Goal: Check status

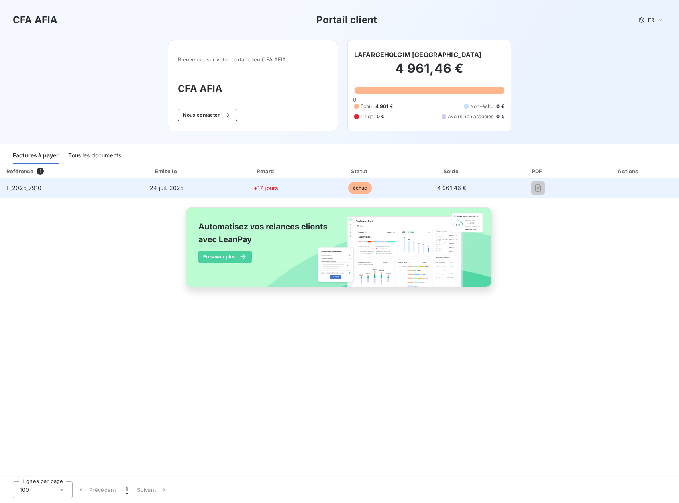
click at [359, 184] on span "échue" at bounding box center [360, 188] width 24 height 12
click at [360, 184] on span "échue" at bounding box center [360, 188] width 24 height 12
click at [362, 185] on span "échue" at bounding box center [360, 188] width 24 height 12
click at [259, 189] on span "+17 jours" at bounding box center [266, 188] width 24 height 7
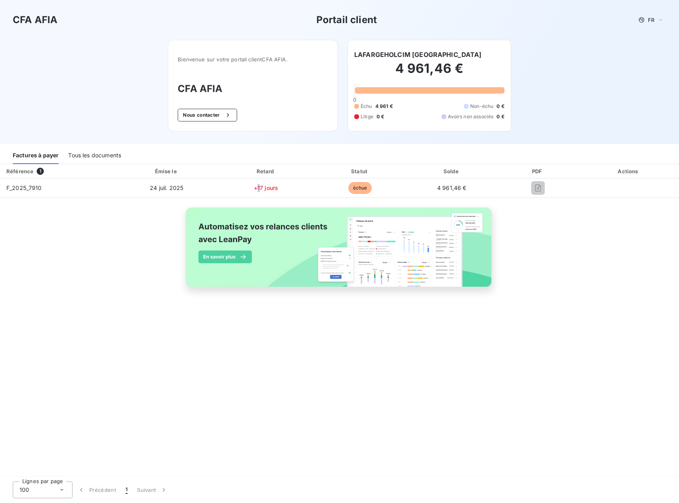
click at [33, 168] on div "Référence 1" at bounding box center [58, 171] width 112 height 8
click at [40, 170] on span "1" at bounding box center [40, 171] width 7 height 7
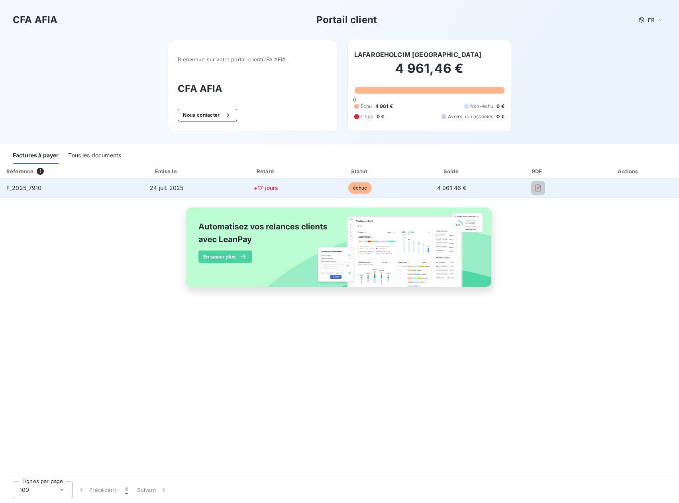
click at [33, 185] on td "F_2025_7910" at bounding box center [57, 188] width 115 height 19
click at [28, 186] on span "F_2025_7910" at bounding box center [23, 188] width 35 height 7
click at [30, 185] on span "F_2025_7910" at bounding box center [23, 188] width 35 height 7
click at [31, 185] on span "F_2025_7910" at bounding box center [23, 188] width 35 height 7
